Goal: Task Accomplishment & Management: Manage account settings

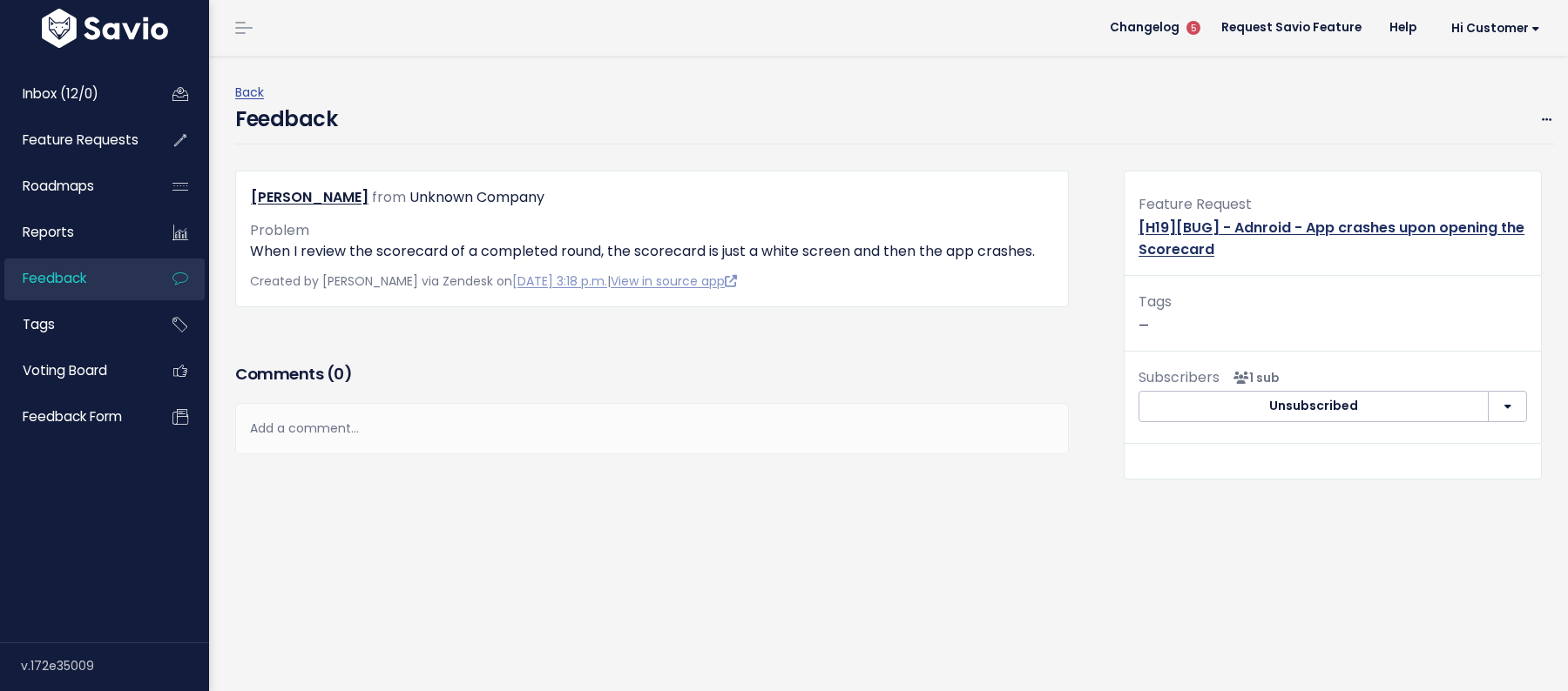
click at [1240, 228] on link "[H19][BUG] - Adnroid - App crashes upon opening the Scorecard" at bounding box center [1331, 239] width 386 height 42
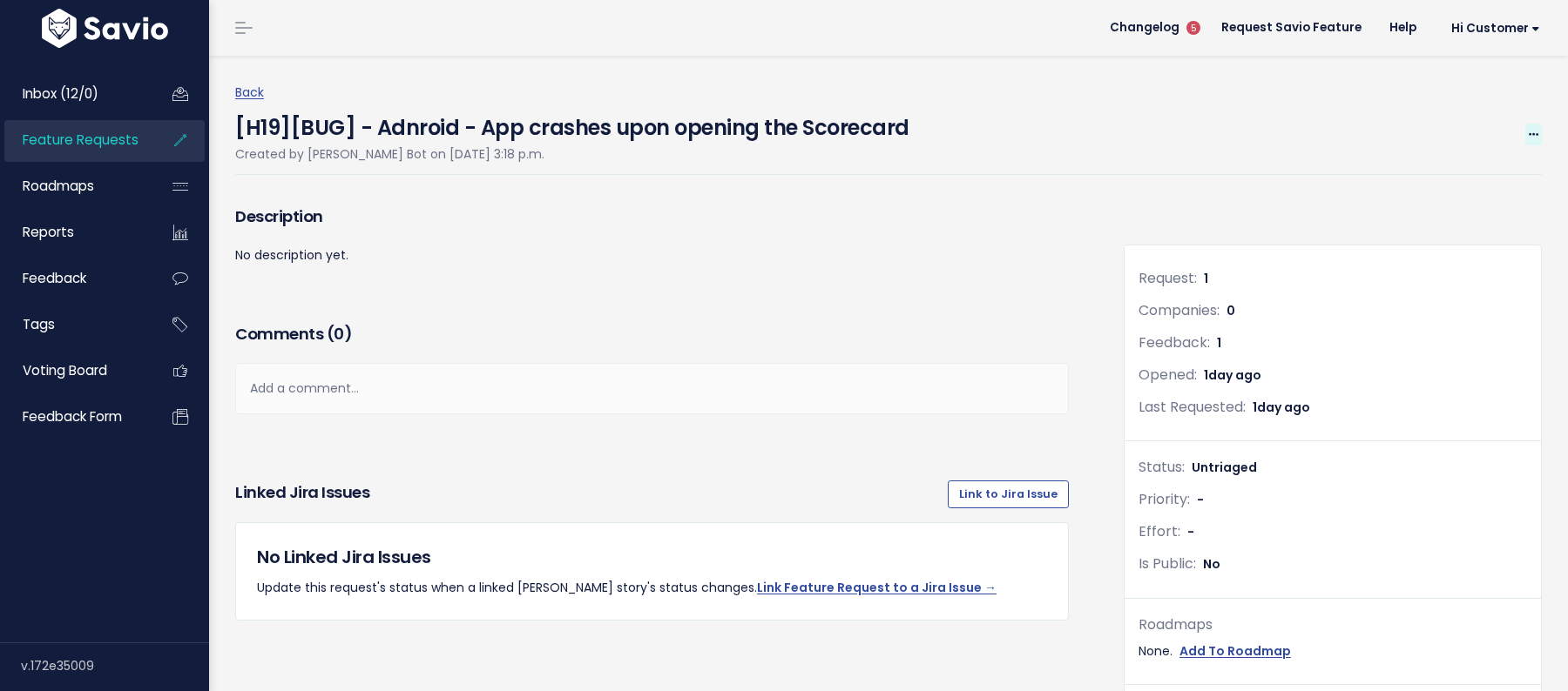
click at [1532, 134] on icon at bounding box center [1533, 135] width 10 height 11
click at [1469, 175] on link "Edit" at bounding box center [1474, 182] width 129 height 34
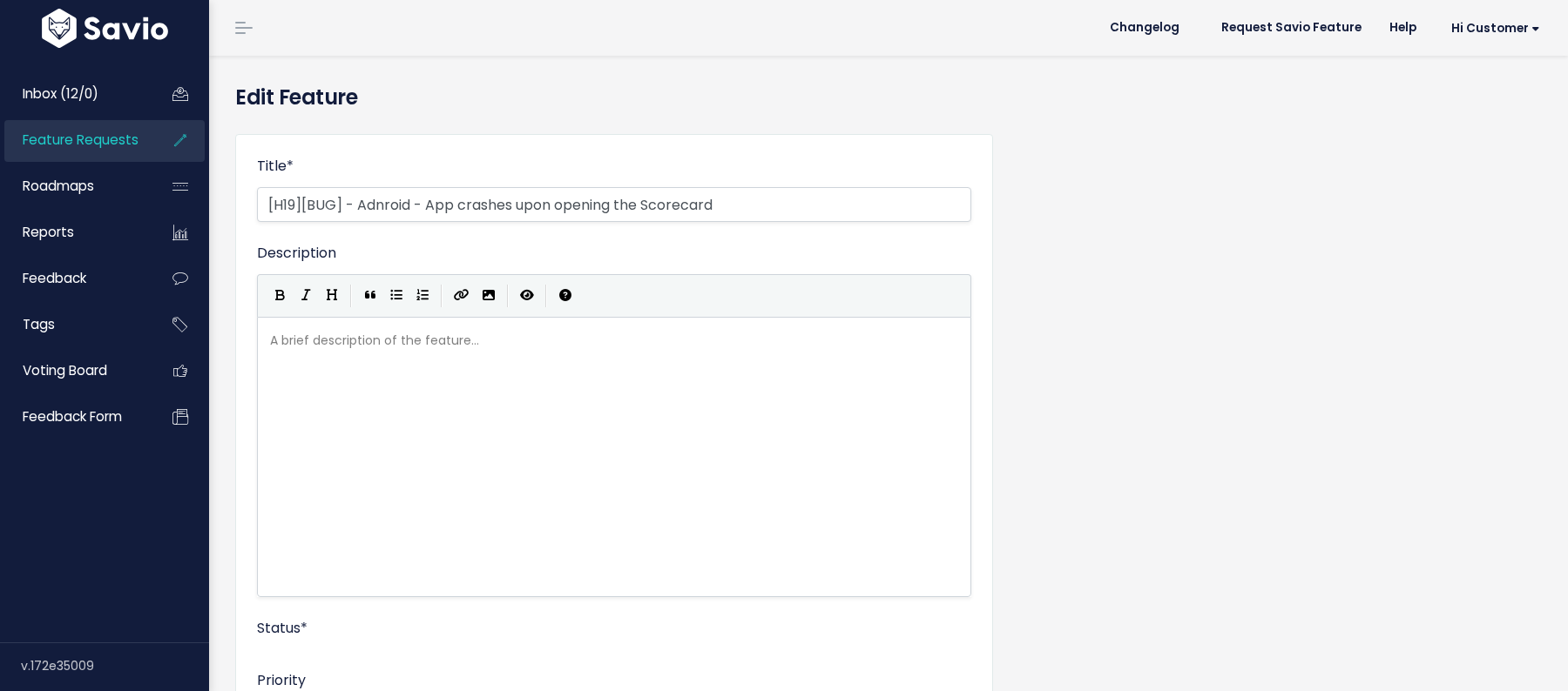
select select
click at [389, 203] on input "[H19][BUG] - Adnroid - App crashes upon opening the Scorecard" at bounding box center [614, 204] width 714 height 35
click at [470, 201] on input "[H19][BUG] - Android - App crashes upon opening the Scorecard" at bounding box center [614, 204] width 714 height 35
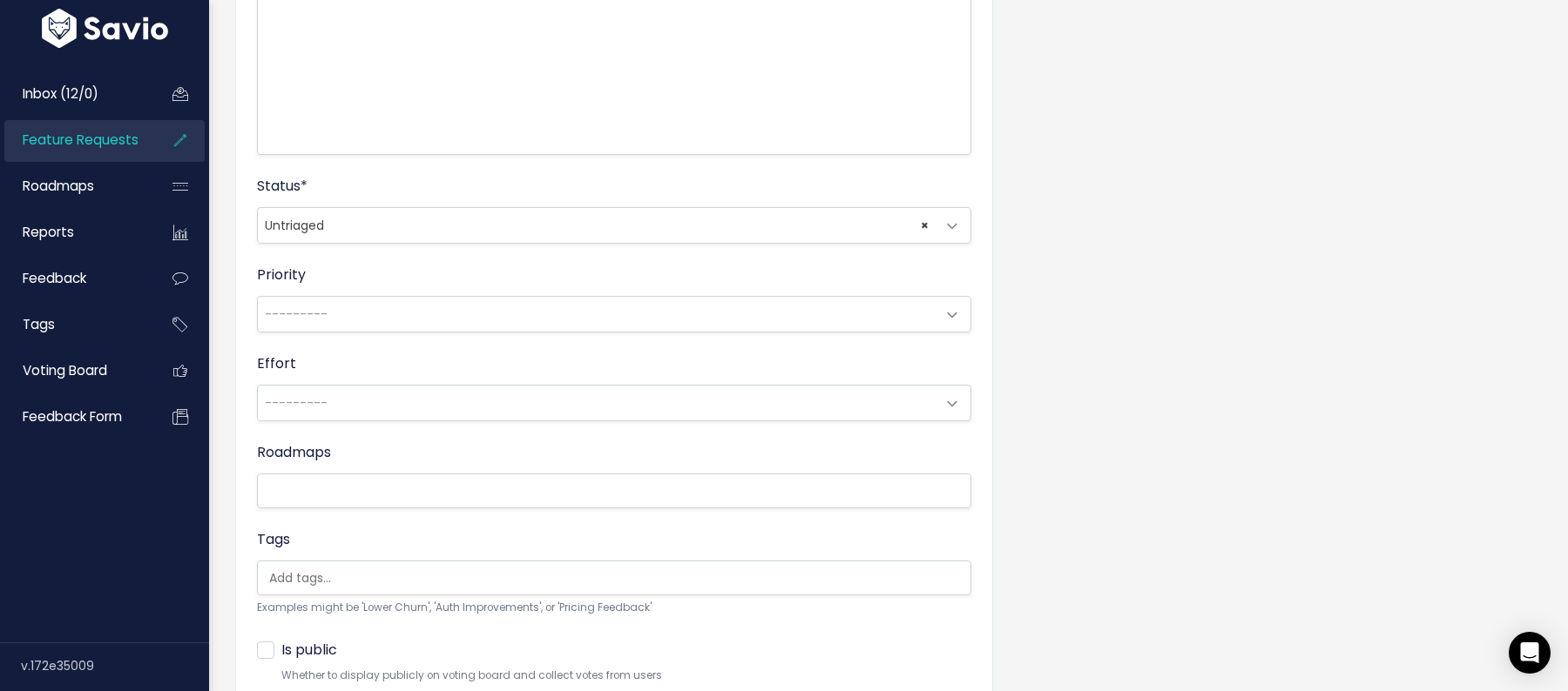
scroll to position [573, 0]
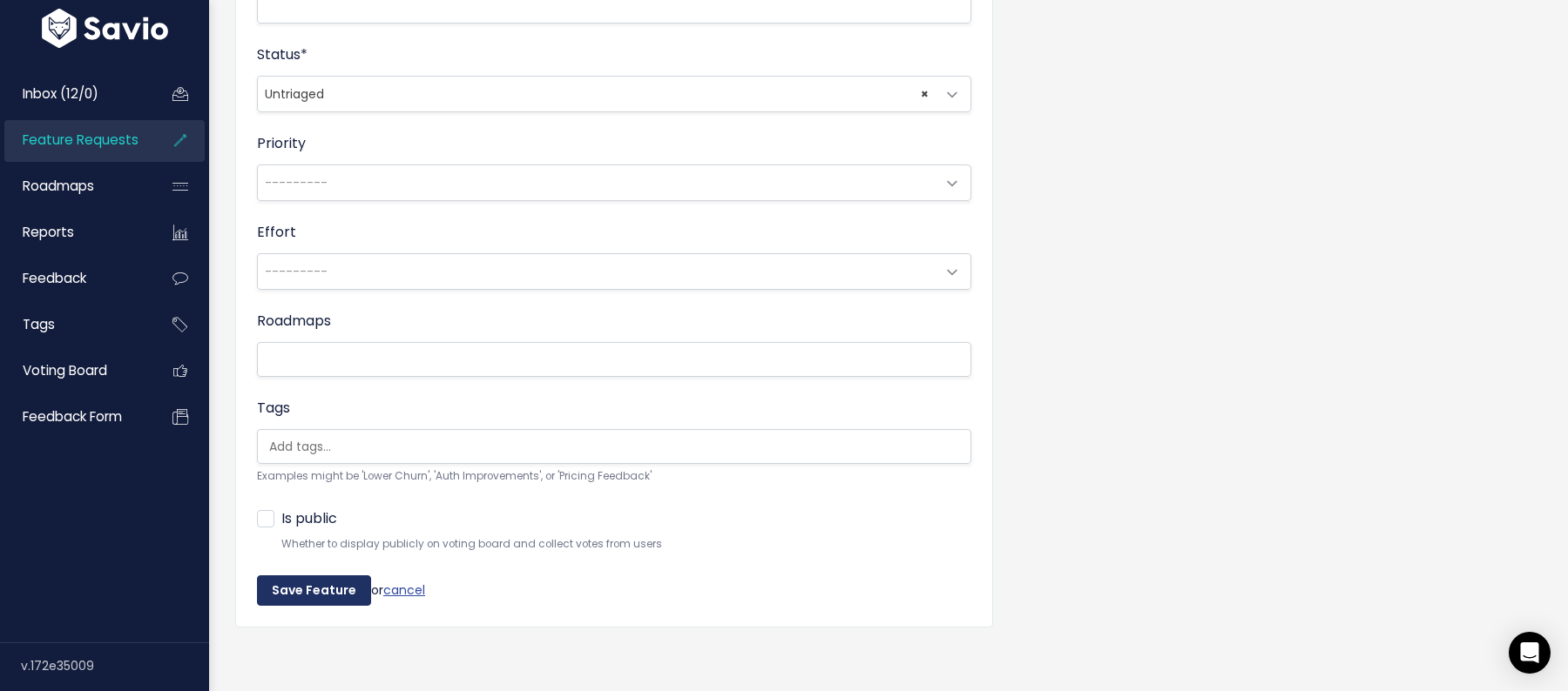
type input "[H19][BUG] - Android - App crashes upon opening the Scorecard"
click at [327, 592] on input "Save Feature" at bounding box center [314, 591] width 114 height 31
